Goal: Navigation & Orientation: Find specific page/section

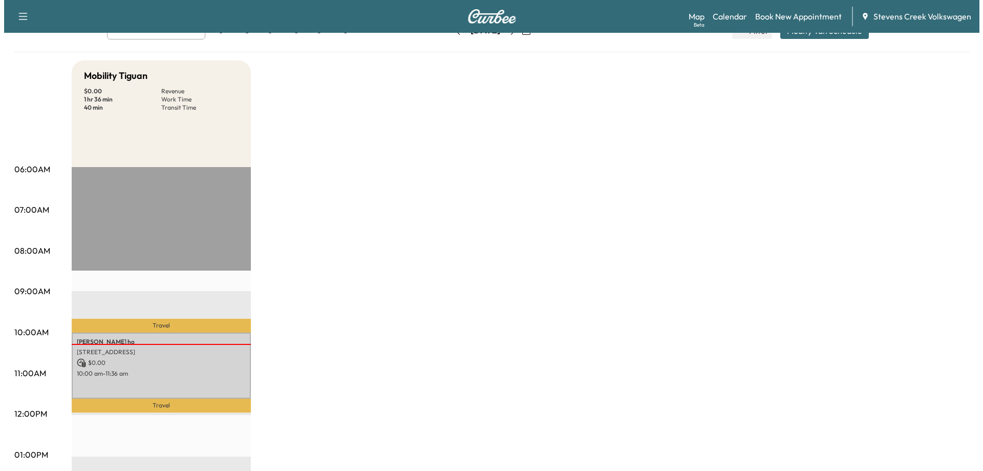
scroll to position [154, 0]
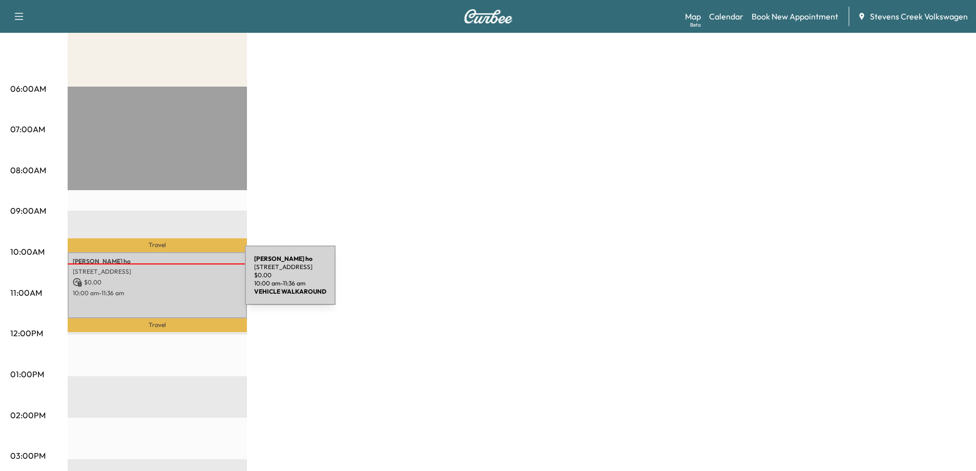
click at [168, 281] on p "$ 0.00" at bounding box center [157, 282] width 169 height 9
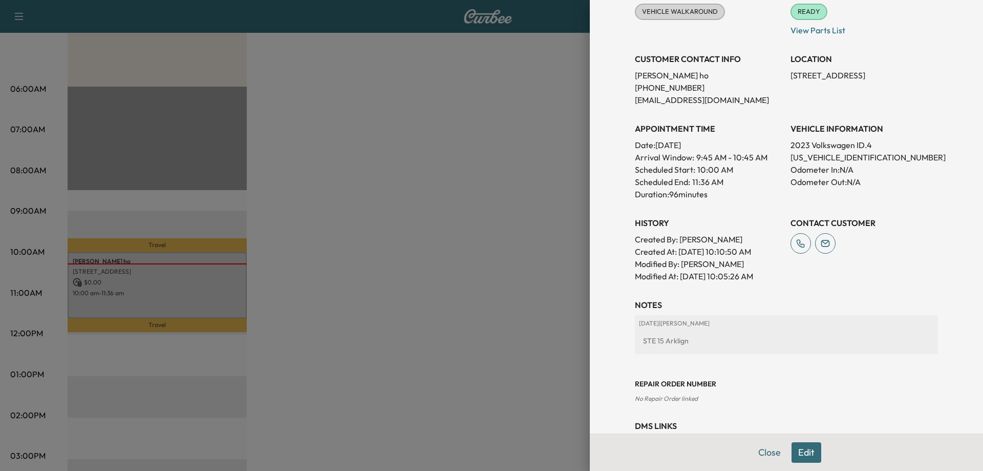
drag, startPoint x: 776, startPoint y: 77, endPoint x: 906, endPoint y: 77, distance: 130.1
click at [906, 77] on div "Appointment Status VEHICLE WALKAROUND Mark as Not Ready Parts Status READY Mark…" at bounding box center [786, 130] width 303 height 303
click at [906, 78] on p "[STREET_ADDRESS]" at bounding box center [864, 75] width 147 height 12
click at [926, 77] on p "[STREET_ADDRESS]" at bounding box center [864, 75] width 147 height 12
drag, startPoint x: 928, startPoint y: 76, endPoint x: 783, endPoint y: 81, distance: 145.0
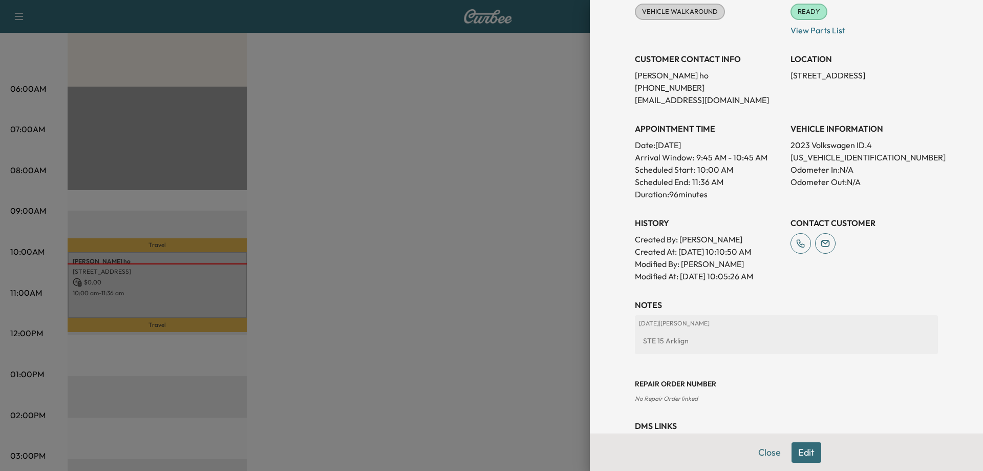
click at [791, 81] on p "[STREET_ADDRESS]" at bounding box center [864, 75] width 147 height 12
copy p "[STREET_ADDRESS]"
